Goal: Task Accomplishment & Management: Manage account settings

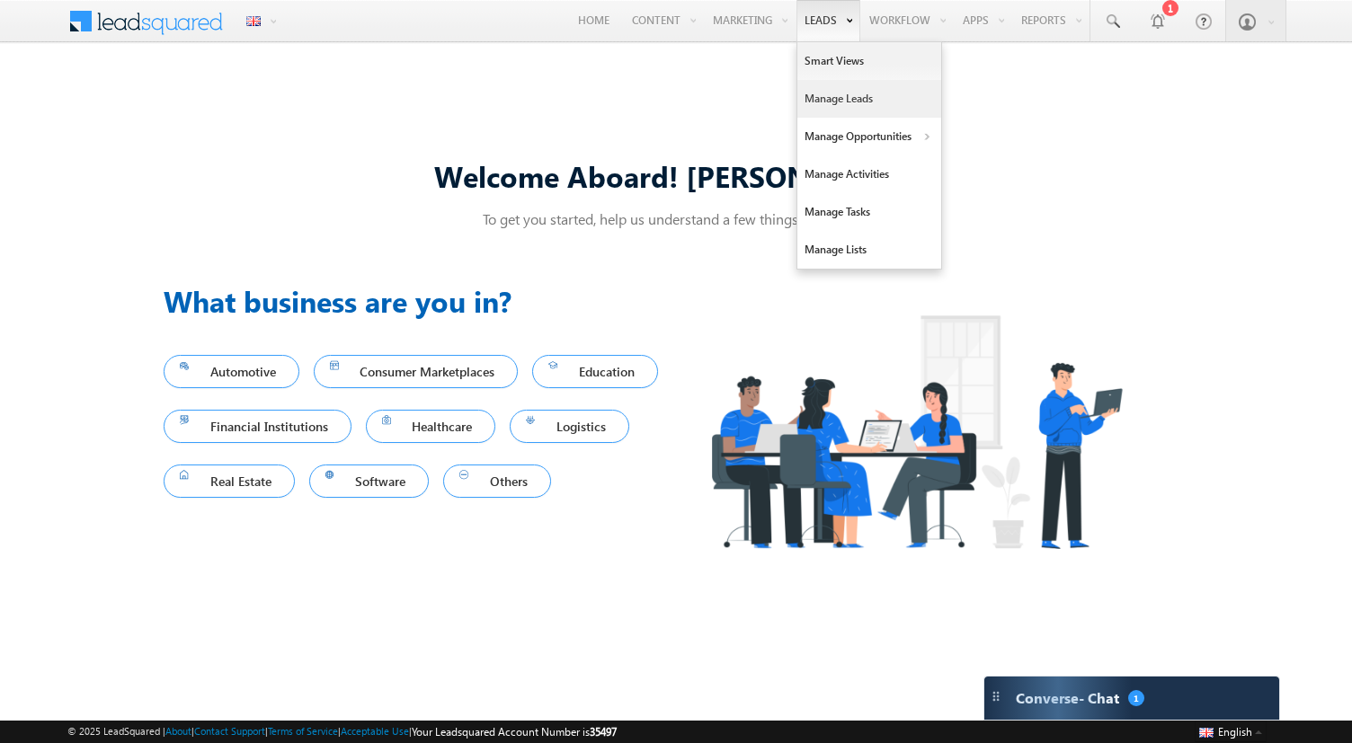
click at [826, 93] on link "Manage Leads" at bounding box center [869, 99] width 144 height 38
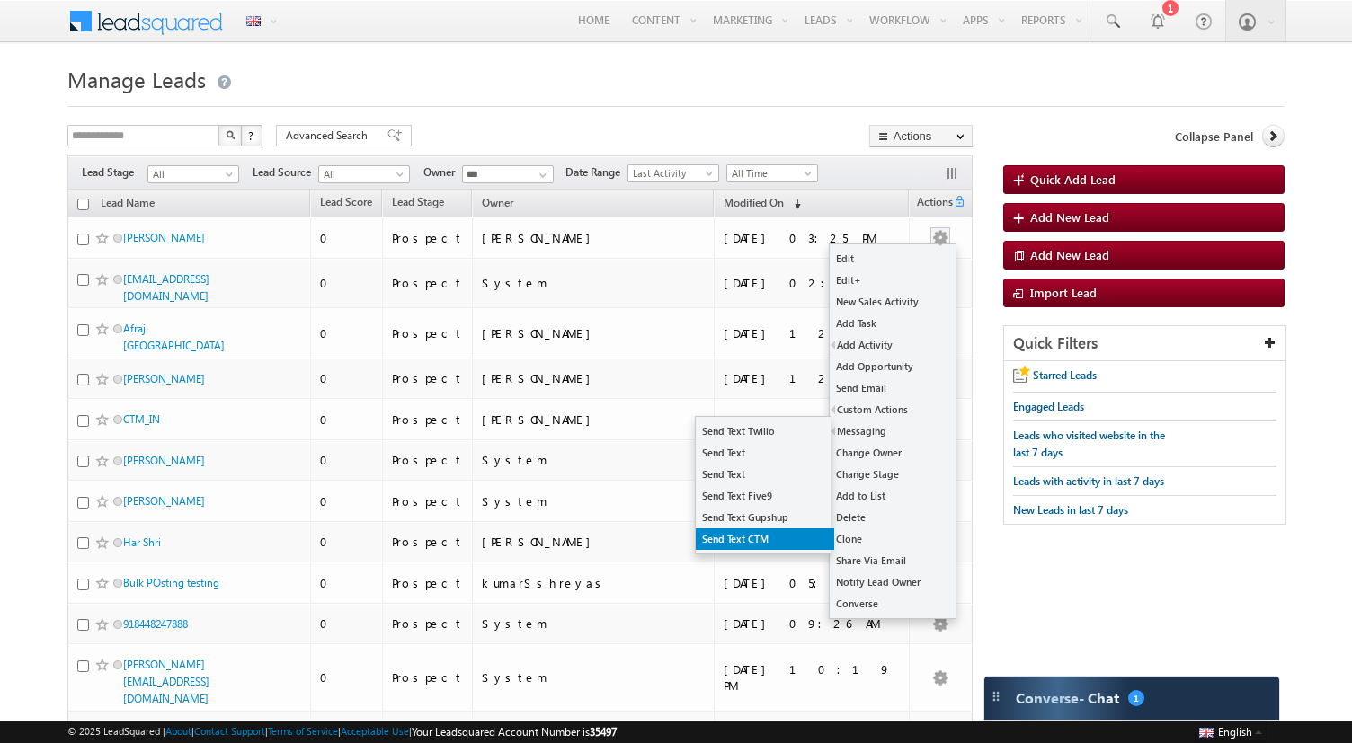
click at [764, 532] on link "Send Text CTM" at bounding box center [765, 540] width 138 height 22
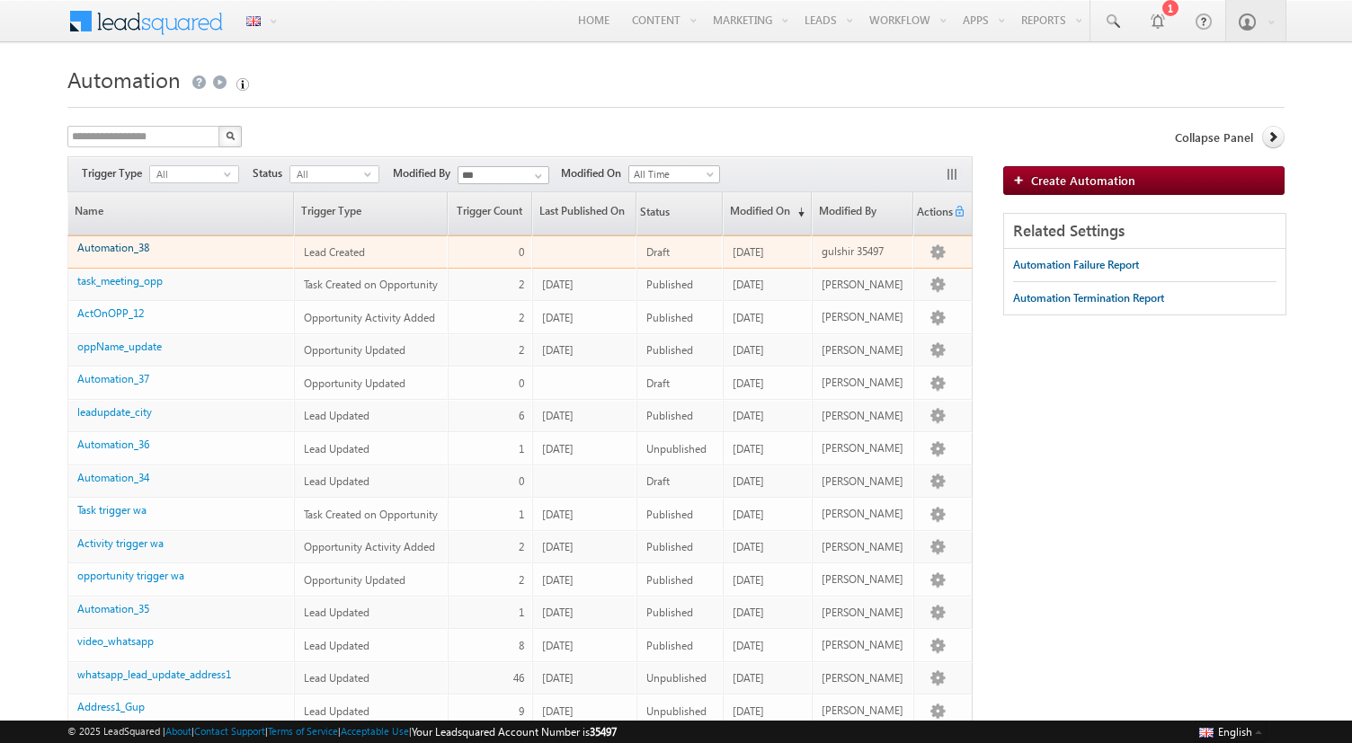
click at [109, 247] on link "Automation_38" at bounding box center [113, 247] width 72 height 13
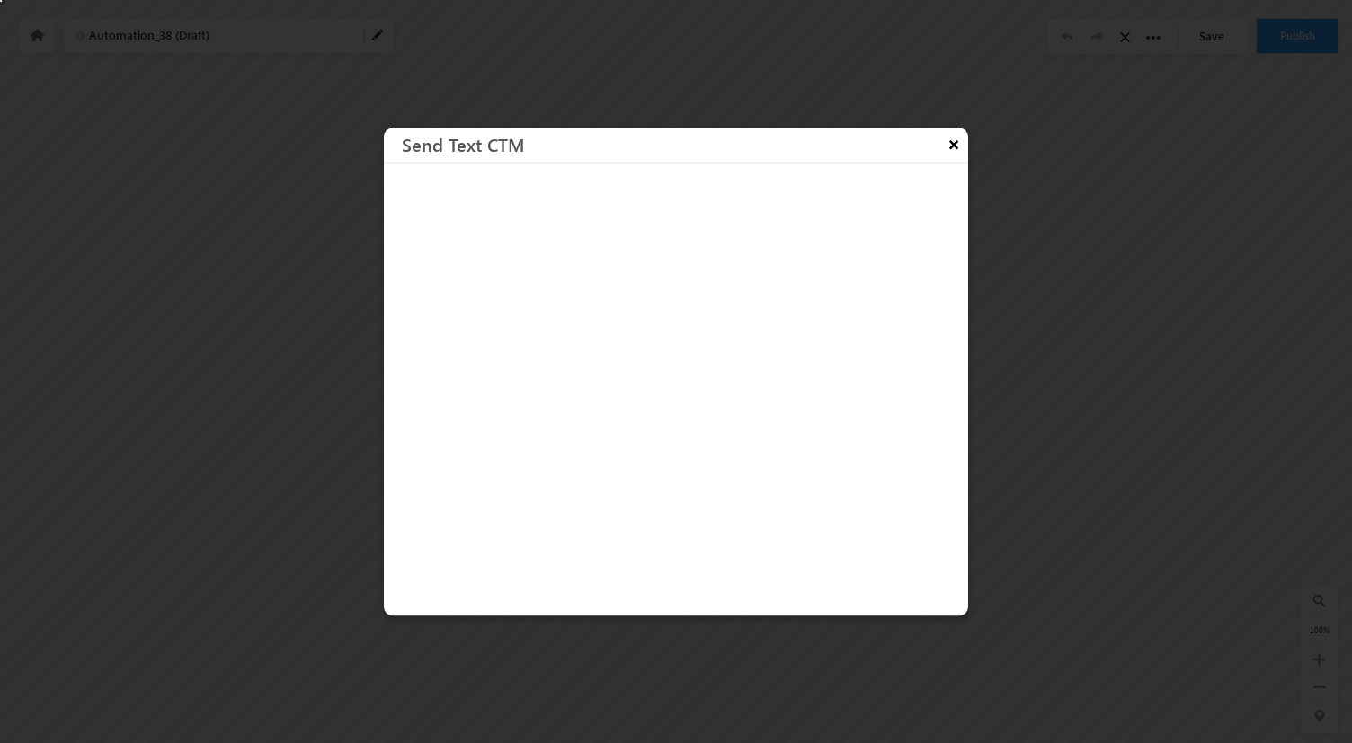
click at [952, 146] on button "×" at bounding box center [953, 143] width 29 height 31
